Goal: Information Seeking & Learning: Learn about a topic

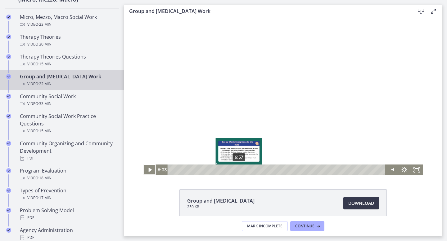
click at [239, 168] on div "6:57" at bounding box center [277, 170] width 210 height 11
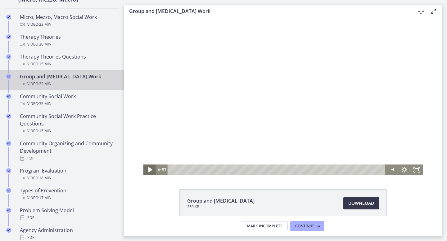
click at [147, 170] on icon "Play Video" at bounding box center [149, 170] width 15 height 13
click at [417, 171] on icon "Fullscreen" at bounding box center [416, 170] width 15 height 13
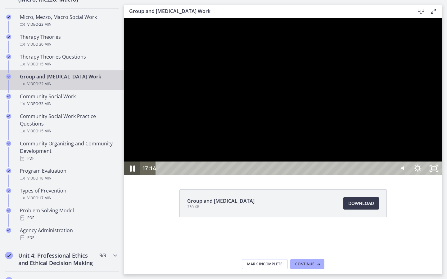
click at [133, 177] on icon "Pause" at bounding box center [132, 168] width 19 height 16
click at [131, 172] on icon "Play Video" at bounding box center [133, 168] width 5 height 7
click at [131, 172] on icon "Pause" at bounding box center [132, 169] width 5 height 6
click at [131, 172] on icon "Play Video" at bounding box center [133, 168] width 5 height 7
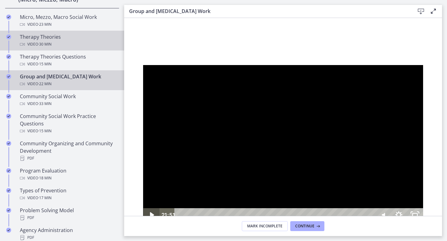
click at [54, 41] on div "Video · 30 min" at bounding box center [68, 44] width 97 height 7
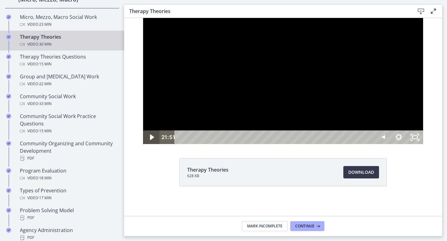
scroll to position [31, 0]
click at [364, 174] on span "Download Opens in a new window" at bounding box center [361, 172] width 26 height 7
